Goal: Task Accomplishment & Management: Use online tool/utility

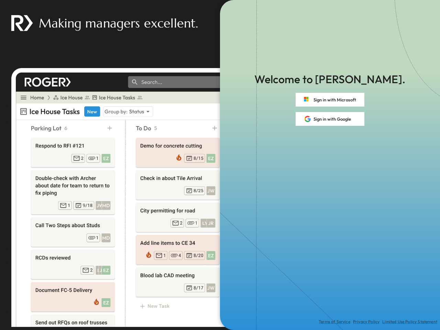
click at [220, 165] on div "Terms of Service Privacy Policy Limited Use Policy Statement" at bounding box center [330, 228] width 220 height 204
click at [330, 100] on button "Sign in with Microsoft" at bounding box center [330, 100] width 69 height 14
click at [330, 119] on button "Sign in with Google" at bounding box center [330, 119] width 69 height 14
